Goal: Task Accomplishment & Management: Use online tool/utility

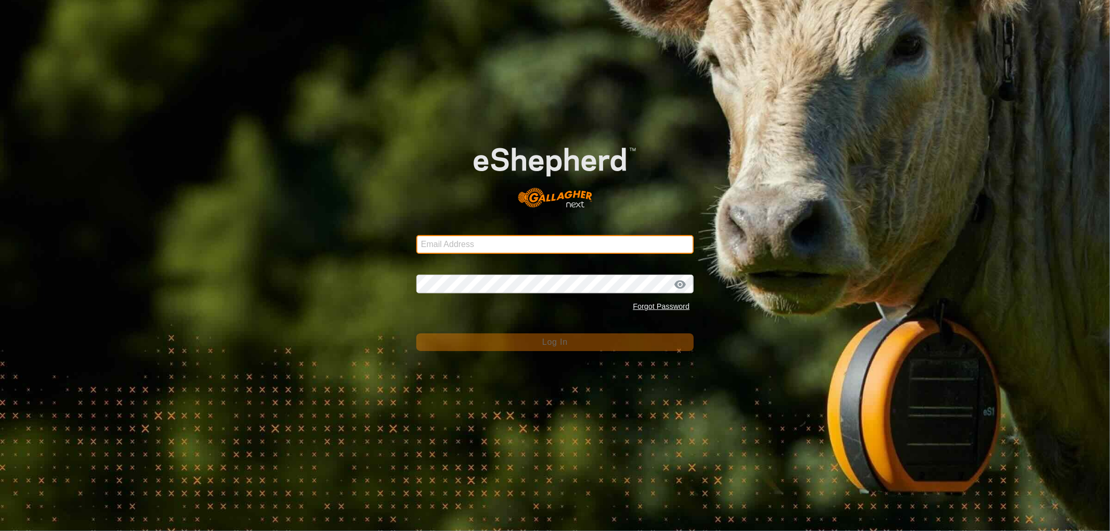
click at [432, 246] on input "Email Address" at bounding box center [554, 244] width 277 height 19
type input "[EMAIL_ADDRESS][DOMAIN_NAME]"
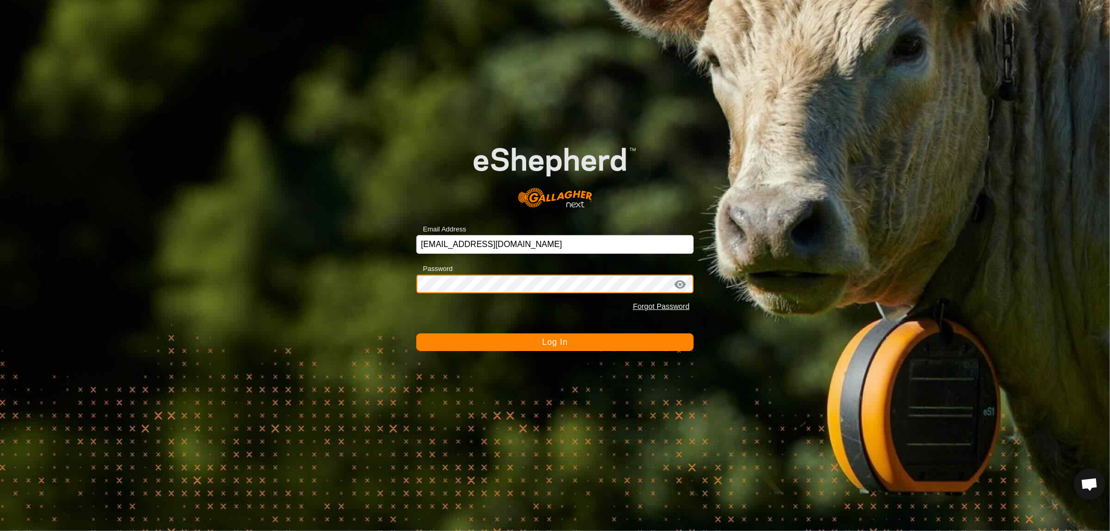
click at [416, 334] on button "Log In" at bounding box center [554, 343] width 277 height 18
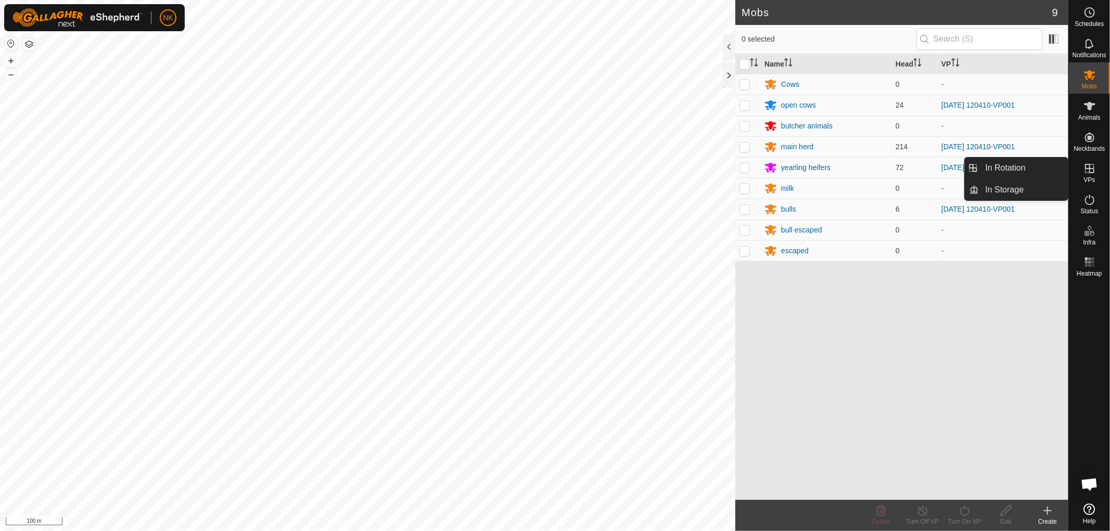
click at [1086, 171] on icon at bounding box center [1090, 168] width 12 height 12
click at [748, 102] on p-checkbox at bounding box center [745, 105] width 10 height 8
checkbox input "true"
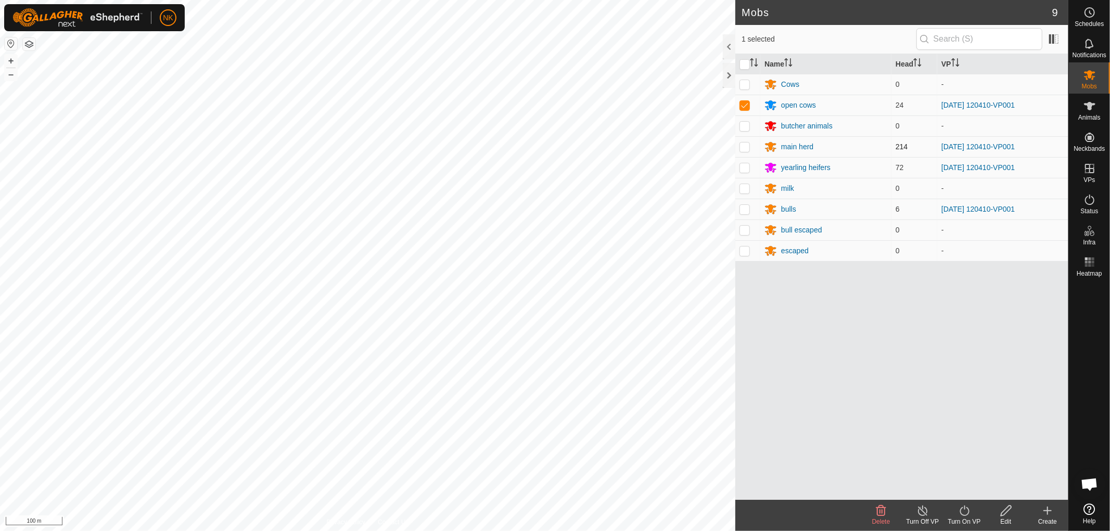
click at [740, 149] on p-checkbox at bounding box center [745, 147] width 10 height 8
drag, startPoint x: 746, startPoint y: 148, endPoint x: 747, endPoint y: 137, distance: 10.5
click at [746, 147] on p-checkbox at bounding box center [745, 147] width 10 height 8
checkbox input "false"
click at [750, 110] on td at bounding box center [747, 105] width 25 height 21
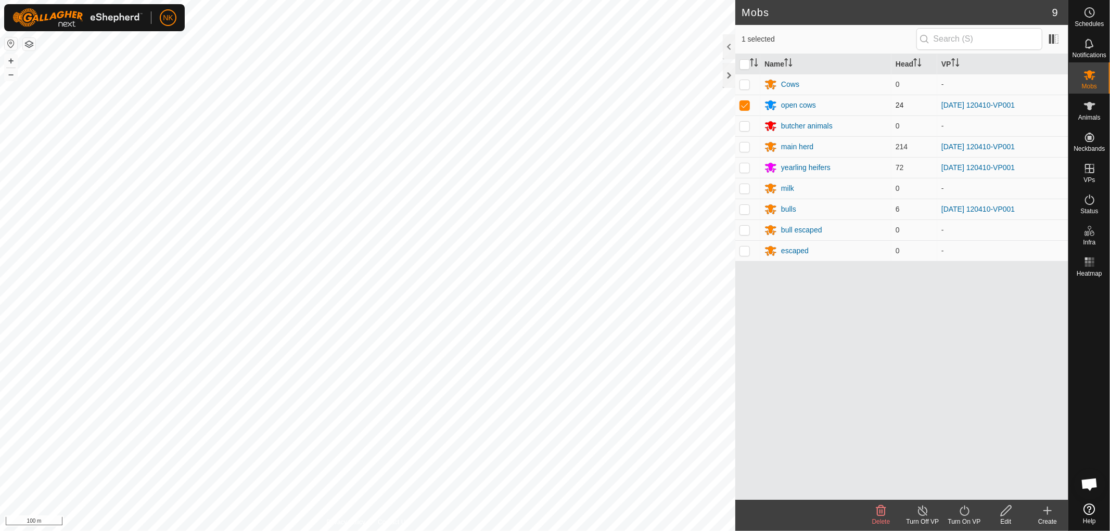
checkbox input "false"
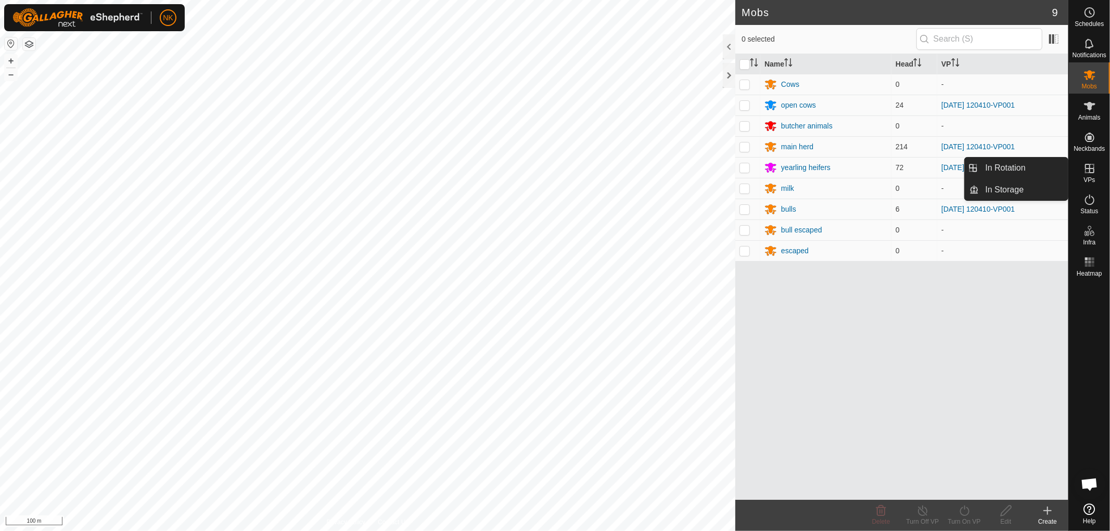
click at [1093, 175] on es-virtualpaddocks-svg-icon at bounding box center [1090, 168] width 19 height 17
click at [1015, 174] on link "In Rotation" at bounding box center [1024, 168] width 89 height 21
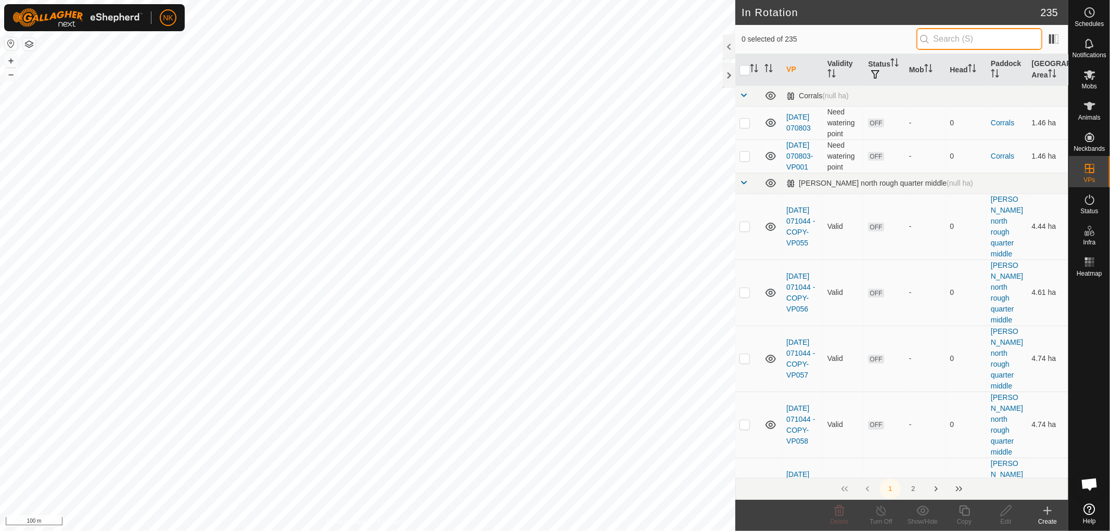
click at [958, 37] on input "text" at bounding box center [980, 39] width 126 height 22
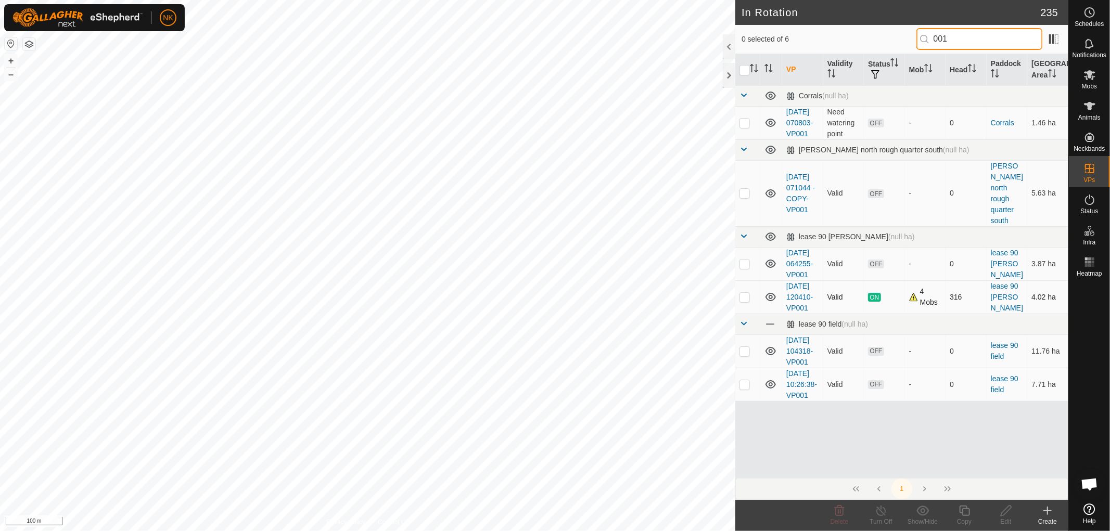
type input "001"
click at [742, 301] on p-checkbox at bounding box center [745, 297] width 10 height 8
checkbox input "true"
click at [964, 513] on icon at bounding box center [964, 511] width 13 height 12
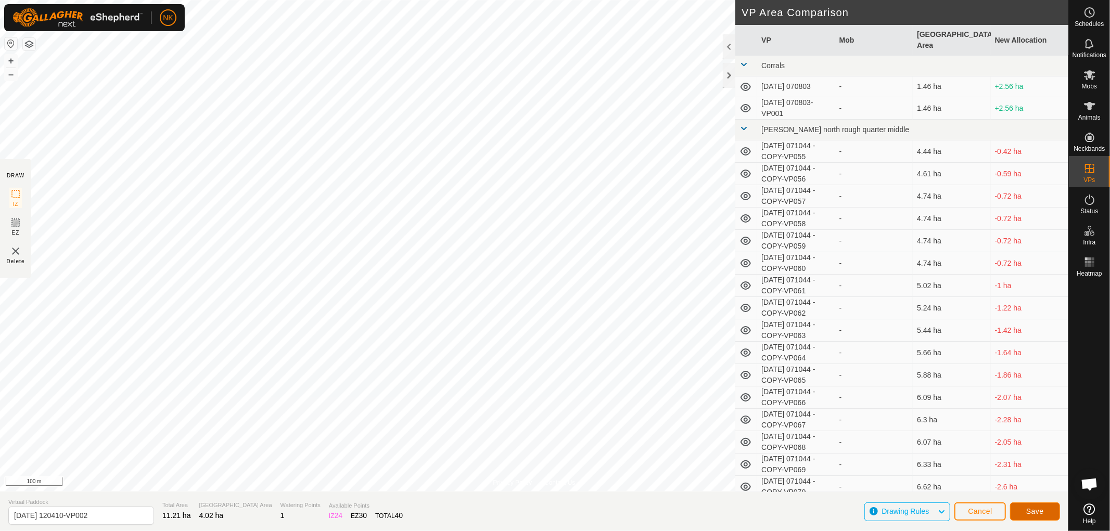
click at [1031, 509] on span "Save" at bounding box center [1035, 511] width 18 height 8
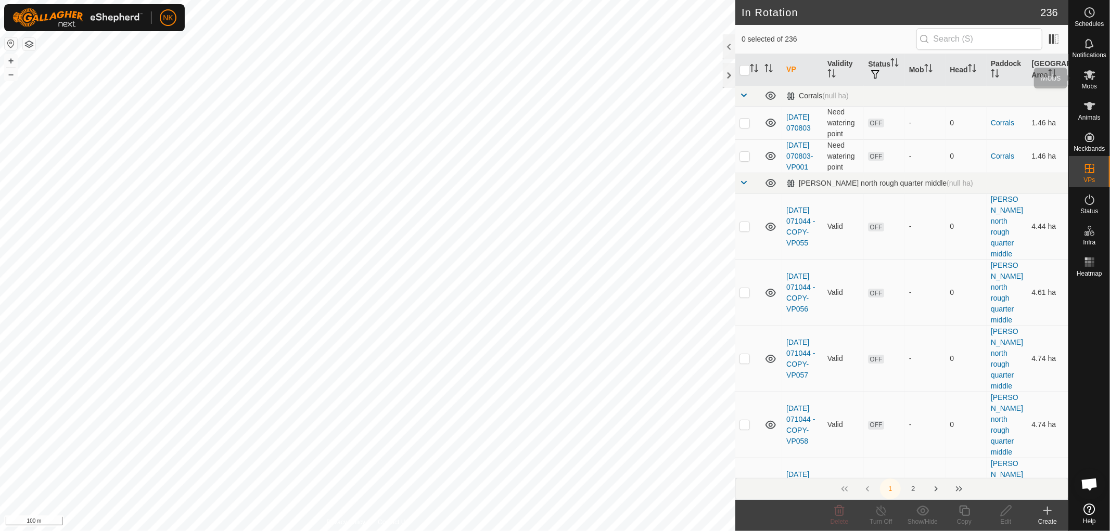
click at [1090, 84] on span "Mobs" at bounding box center [1089, 86] width 15 height 6
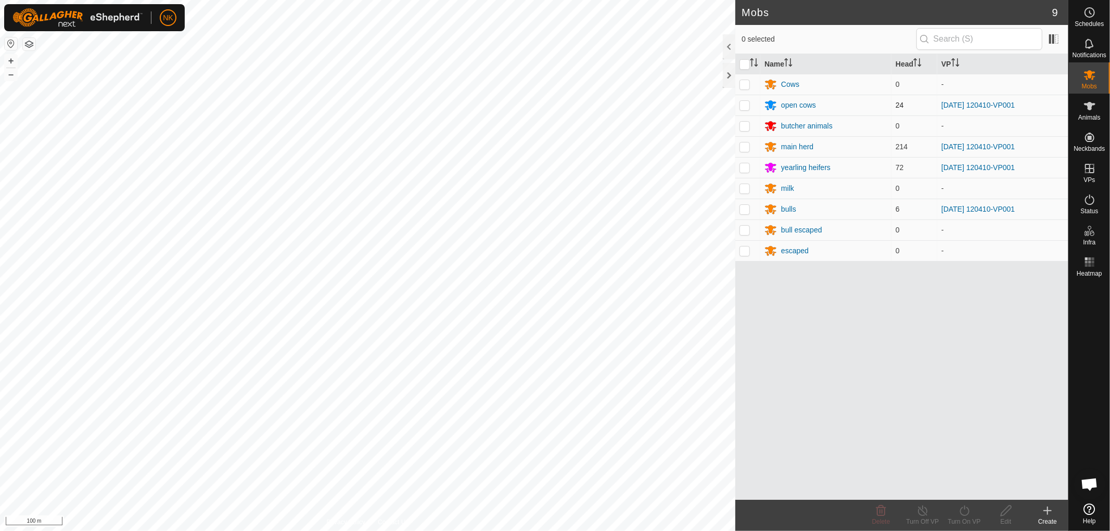
click at [742, 103] on p-checkbox at bounding box center [745, 105] width 10 height 8
checkbox input "true"
click at [742, 151] on p-tablecheckbox at bounding box center [745, 147] width 10 height 8
checkbox input "true"
click at [746, 172] on p-tablecheckbox at bounding box center [745, 167] width 10 height 8
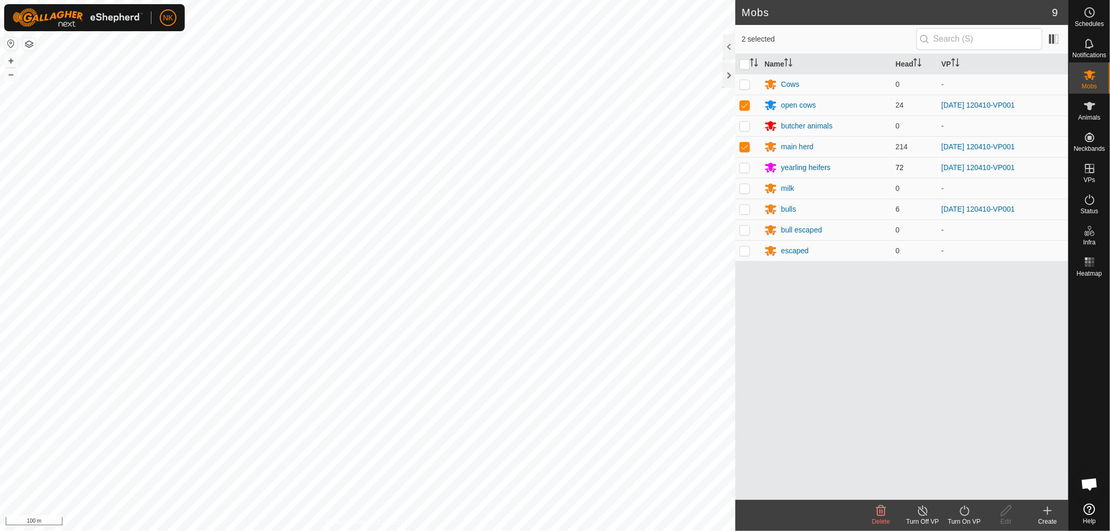
checkbox input "true"
click at [739, 204] on td at bounding box center [747, 209] width 25 height 21
checkbox input "true"
click at [968, 511] on icon at bounding box center [964, 511] width 13 height 12
click at [970, 493] on link "Now" at bounding box center [995, 488] width 103 height 21
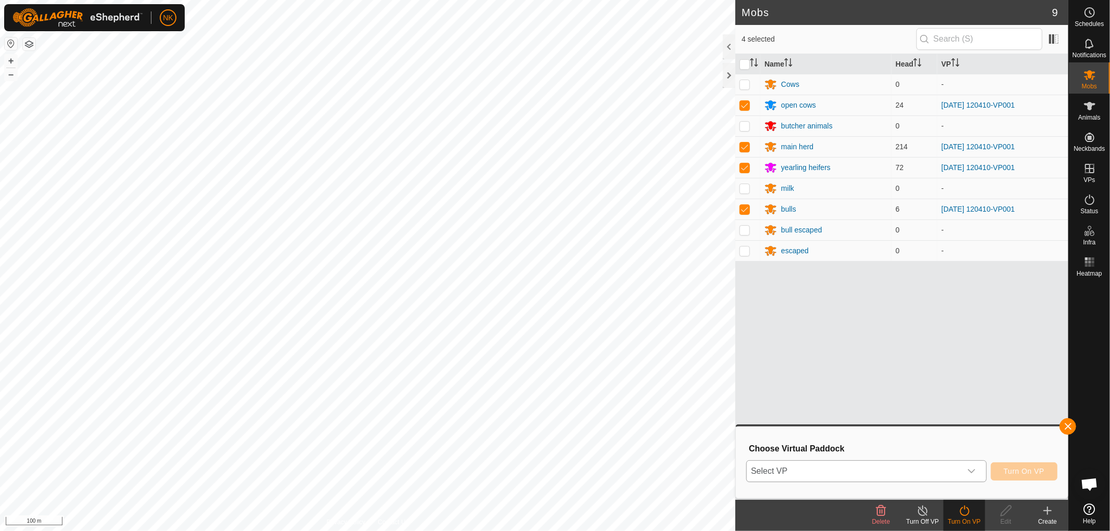
click at [886, 473] on span "Select VP" at bounding box center [854, 471] width 214 height 21
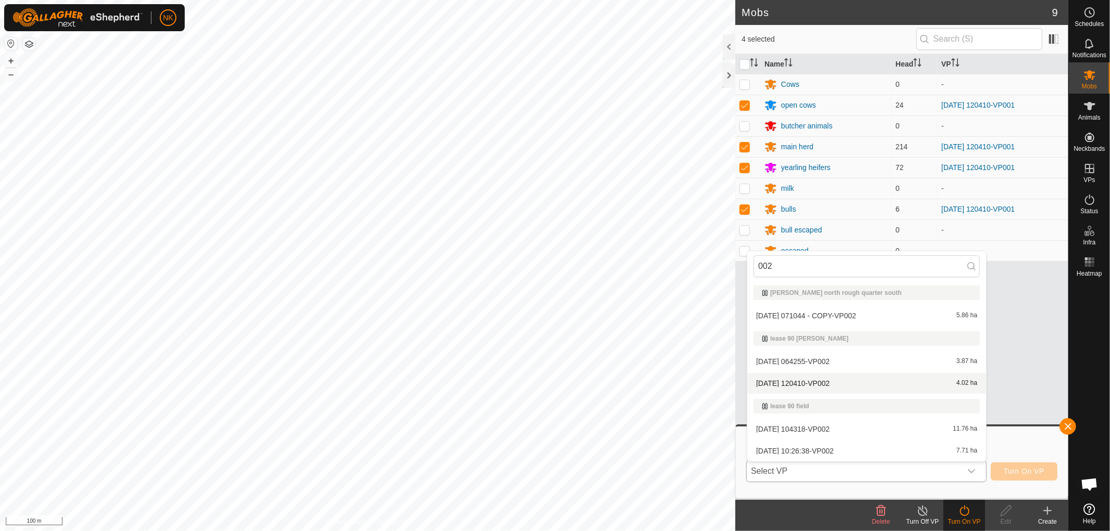
type input "002"
click at [804, 386] on li "[DATE] 120410-VP002 4.02 ha" at bounding box center [866, 383] width 239 height 21
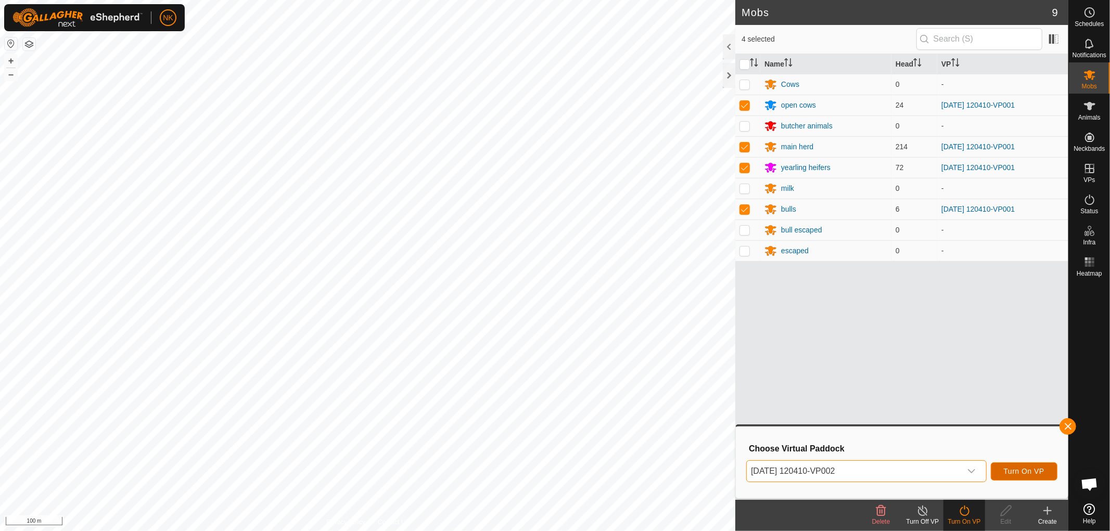
click at [1021, 468] on span "Turn On VP" at bounding box center [1024, 471] width 41 height 8
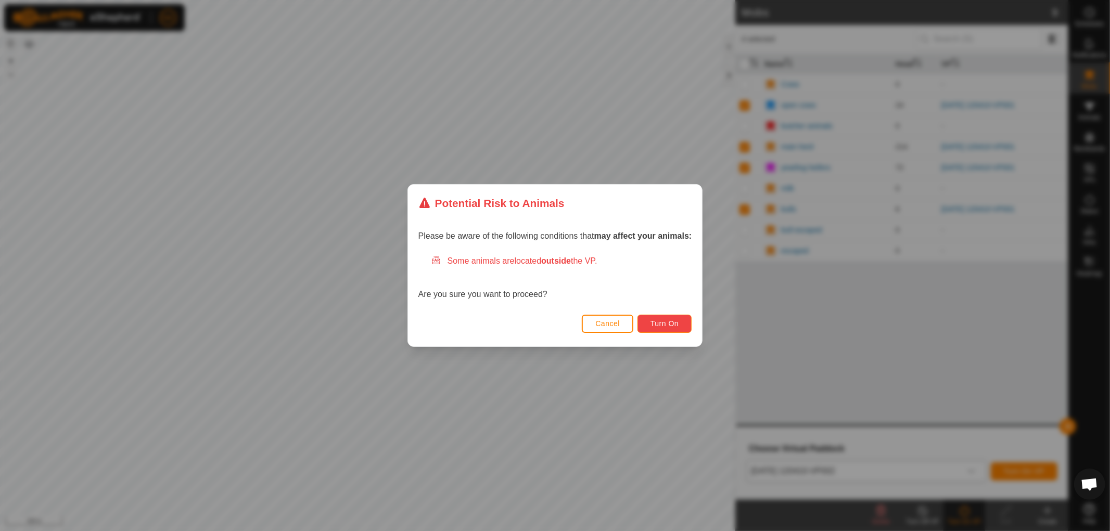
click at [678, 324] on span "Turn On" at bounding box center [665, 324] width 28 height 8
